Goal: Browse casually

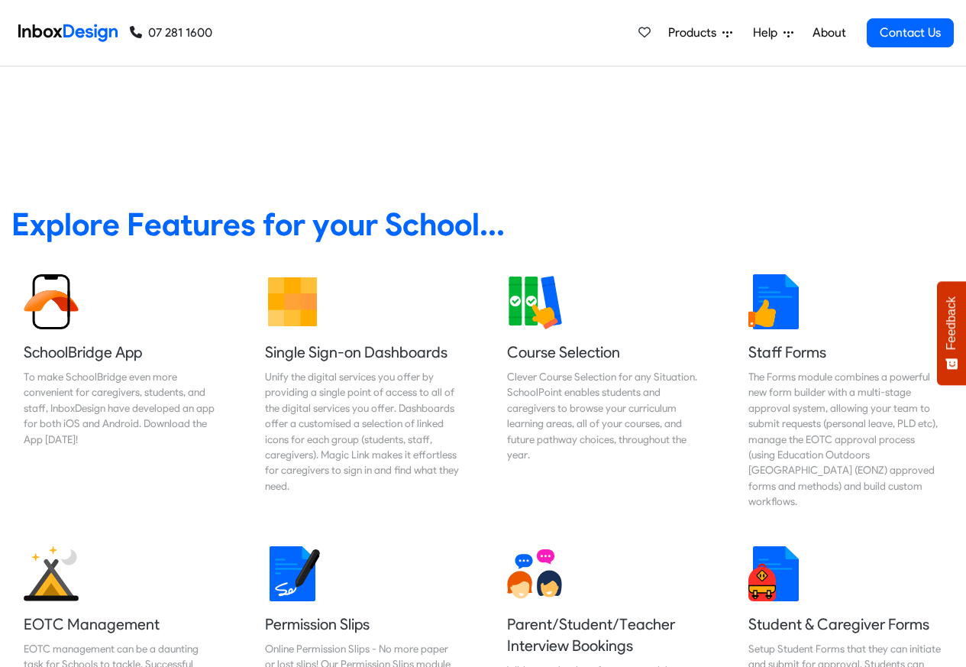
scroll to position [550, 0]
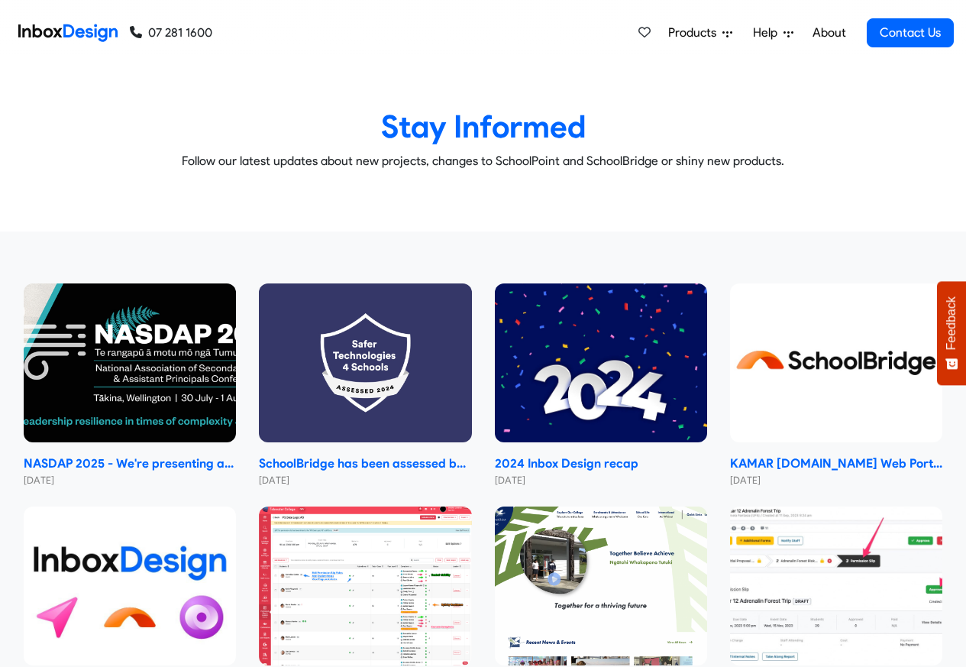
checkbox input "true"
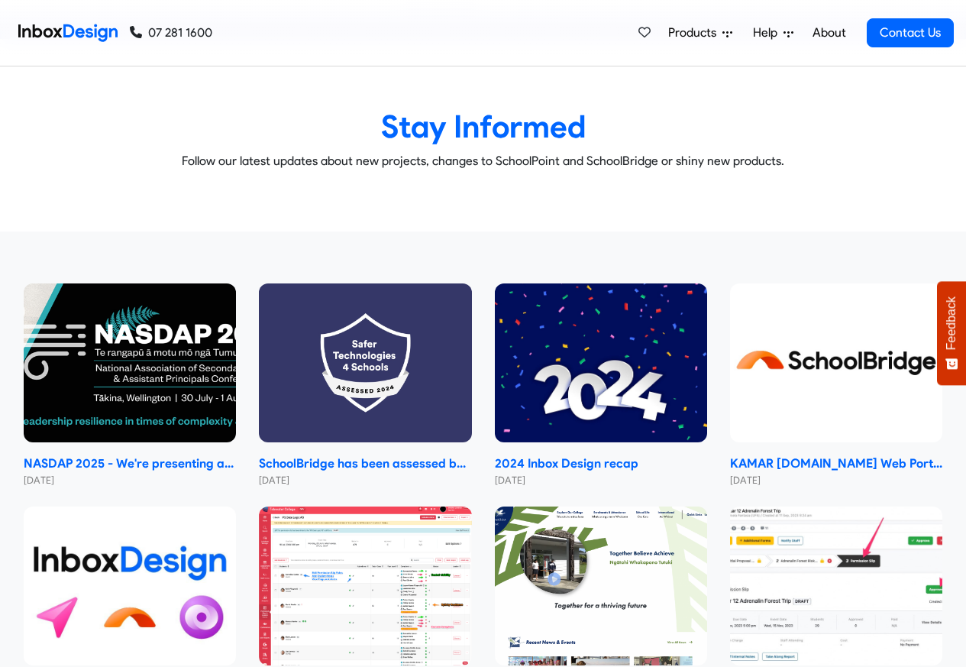
checkbox input "true"
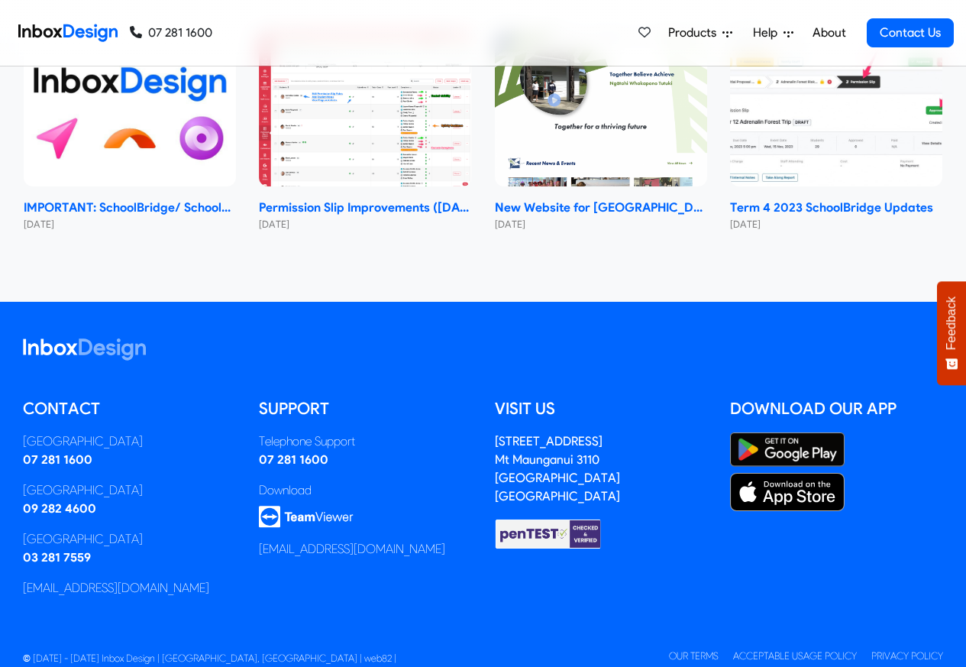
checkbox input "true"
